Goal: Task Accomplishment & Management: Manage account settings

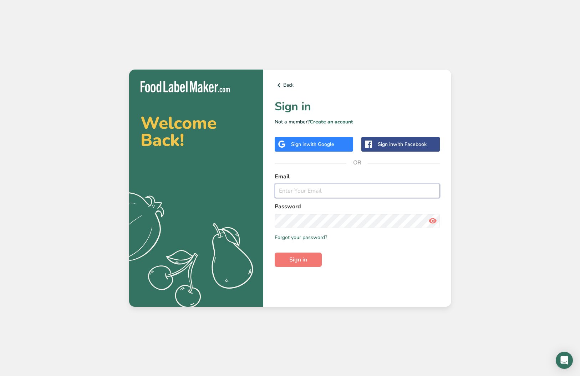
type input "[EMAIL_ADDRESS][DOMAIN_NAME]"
click at [301, 256] on span "Sign in" at bounding box center [298, 259] width 18 height 9
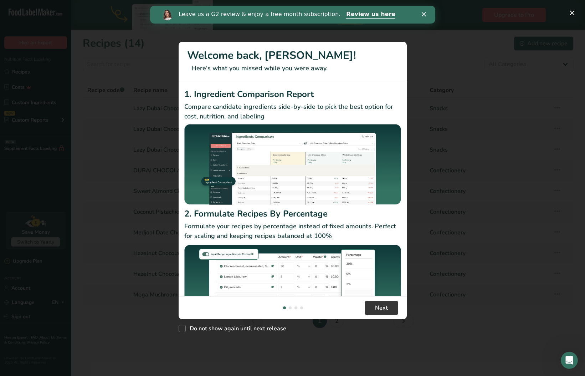
click at [423, 13] on polygon "Close" at bounding box center [424, 14] width 4 height 4
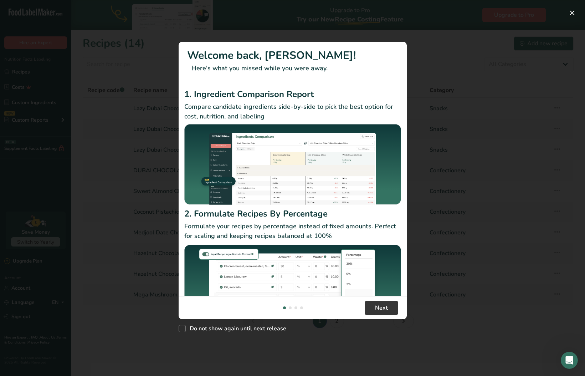
click at [566, 11] on div "New Features" at bounding box center [292, 188] width 585 height 376
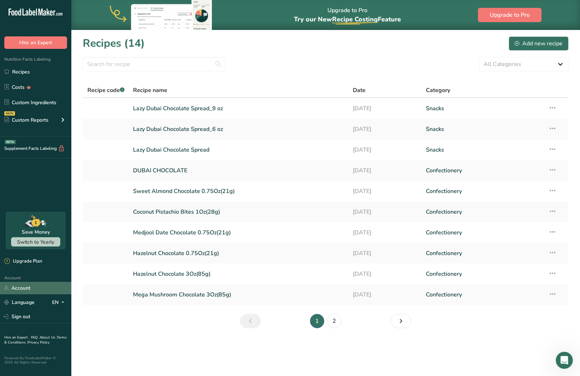
click at [17, 290] on link "Account" at bounding box center [35, 288] width 71 height 12
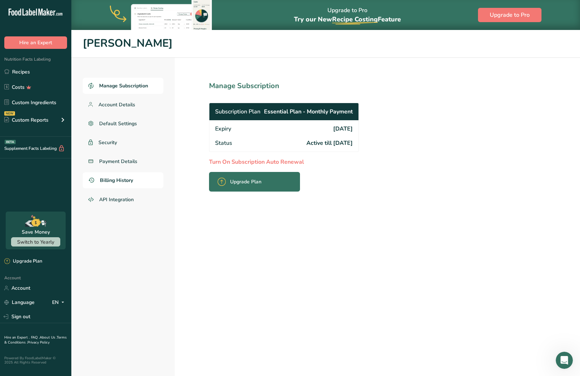
click at [116, 181] on span "Billing History" at bounding box center [116, 180] width 33 height 7
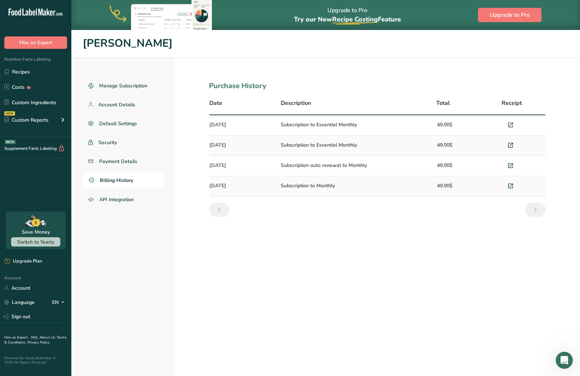
click at [511, 123] on icon at bounding box center [510, 125] width 6 height 10
click at [510, 146] on icon at bounding box center [510, 146] width 6 height 10
click at [513, 168] on icon at bounding box center [510, 166] width 6 height 10
click at [508, 185] on icon at bounding box center [510, 186] width 6 height 10
click at [192, 0] on img at bounding box center [163, 15] width 107 height 30
